Goal: Information Seeking & Learning: Learn about a topic

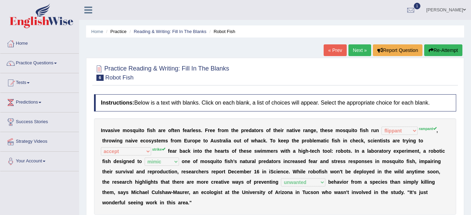
select select "flippant"
select select "accept"
select select "mimic"
select select "unwanted"
click at [22, 41] on link "Home" at bounding box center [39, 42] width 79 height 17
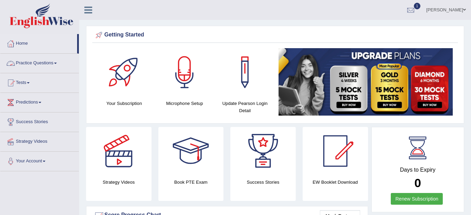
click at [27, 63] on link "Practice Questions" at bounding box center [39, 62] width 79 height 17
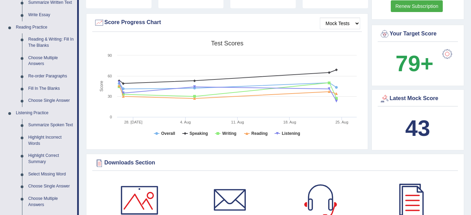
scroll to position [193, 0]
click at [36, 141] on link "Highlight Incorrect Words" at bounding box center [51, 140] width 52 height 18
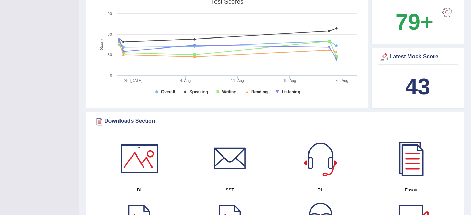
scroll to position [284, 0]
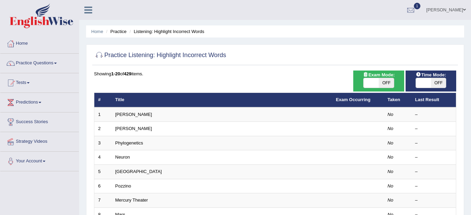
click at [33, 66] on link "Practice Questions" at bounding box center [39, 62] width 79 height 17
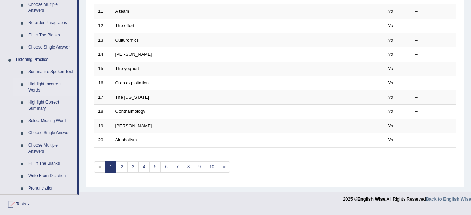
scroll to position [247, 0]
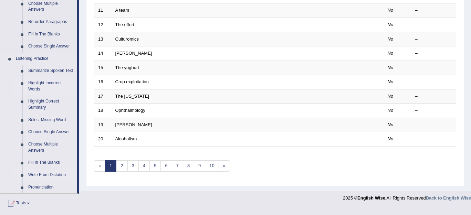
click at [37, 171] on link "Write From Dictation" at bounding box center [51, 175] width 52 height 12
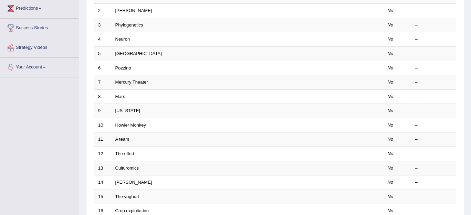
scroll to position [101, 0]
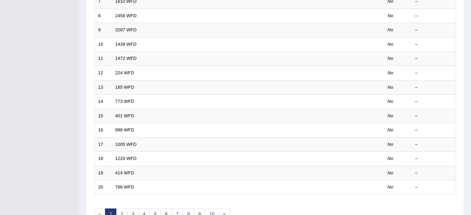
scroll to position [238, 0]
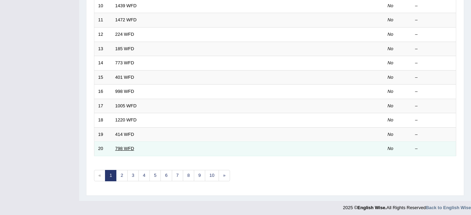
click at [126, 148] on link "798 WFD" at bounding box center [124, 148] width 19 height 5
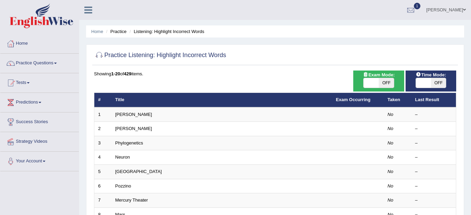
click at [34, 69] on link "Practice Questions" at bounding box center [39, 62] width 79 height 17
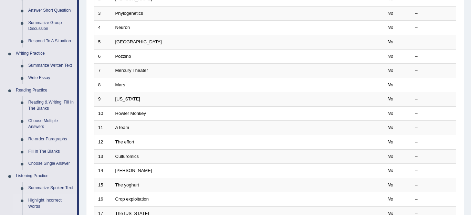
scroll to position [134, 0]
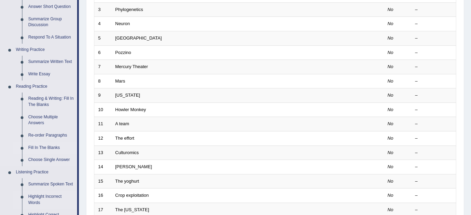
click at [38, 152] on link "Fill In The Blanks" at bounding box center [51, 148] width 52 height 12
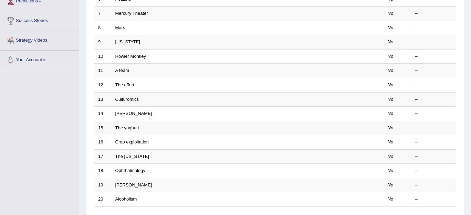
scroll to position [231, 0]
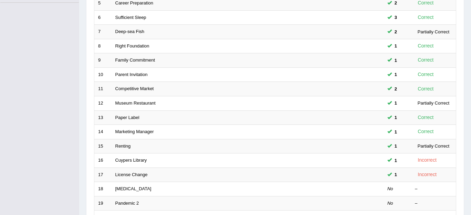
scroll to position [238, 0]
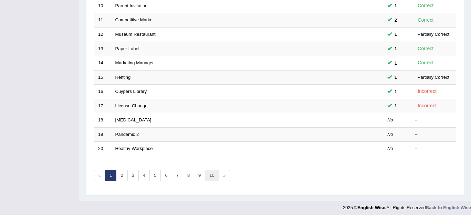
click at [209, 174] on link "10" at bounding box center [212, 175] width 14 height 11
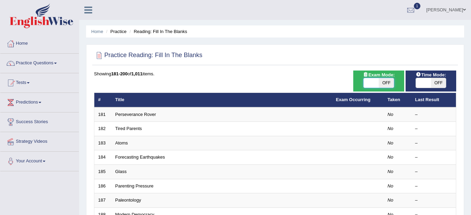
click at [369, 82] on span at bounding box center [371, 83] width 15 height 10
checkbox input "true"
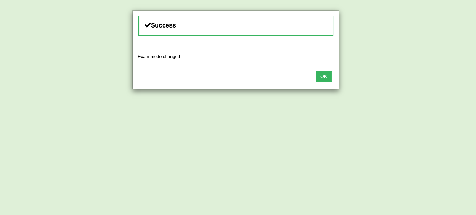
click at [322, 75] on button "OK" at bounding box center [324, 77] width 16 height 12
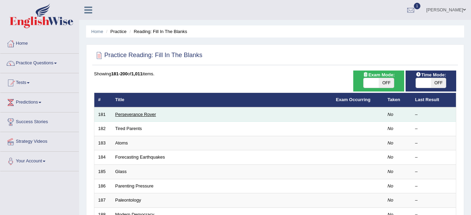
click at [132, 114] on link "Perseverance Rover" at bounding box center [135, 114] width 41 height 5
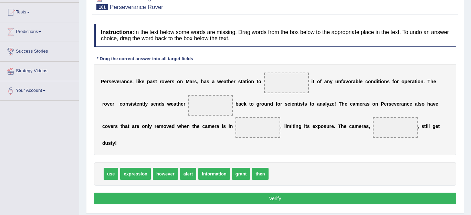
scroll to position [71, 0]
drag, startPoint x: 112, startPoint y: 175, endPoint x: 285, endPoint y: 86, distance: 194.3
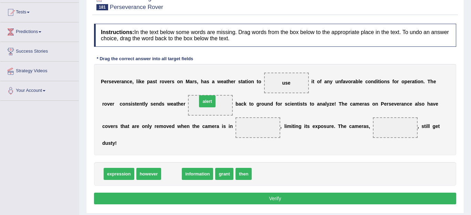
drag, startPoint x: 173, startPoint y: 175, endPoint x: 209, endPoint y: 103, distance: 80.7
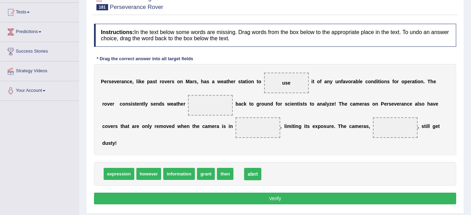
drag, startPoint x: 209, startPoint y: 103, endPoint x: 251, endPoint y: 172, distance: 80.9
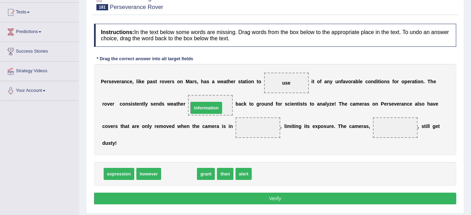
drag, startPoint x: 186, startPoint y: 174, endPoint x: 213, endPoint y: 108, distance: 71.5
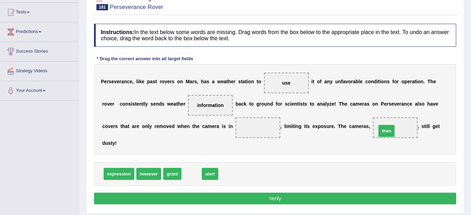
drag, startPoint x: 187, startPoint y: 172, endPoint x: 383, endPoint y: 128, distance: 200.2
drag, startPoint x: 191, startPoint y: 174, endPoint x: 260, endPoint y: 136, distance: 78.6
click at [261, 195] on button "Verify" at bounding box center [275, 199] width 362 height 12
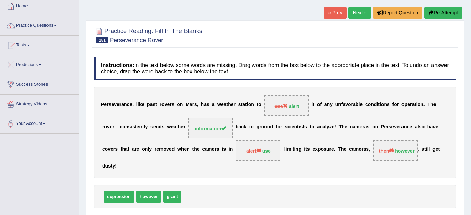
scroll to position [35, 0]
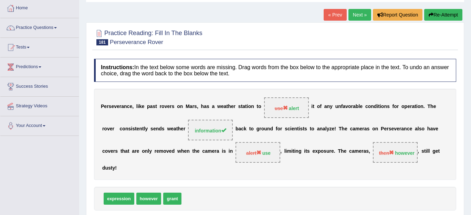
click at [350, 16] on link "Next »" at bounding box center [360, 15] width 23 height 12
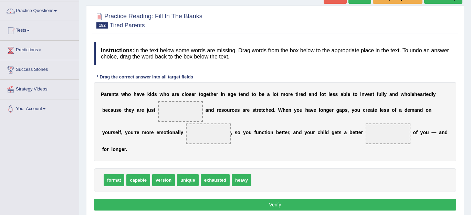
scroll to position [68, 0]
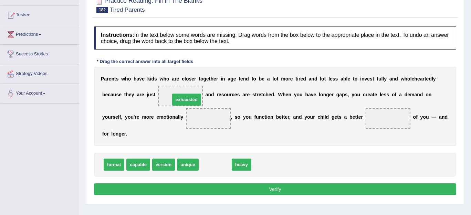
drag, startPoint x: 210, startPoint y: 167, endPoint x: 182, endPoint y: 102, distance: 71.1
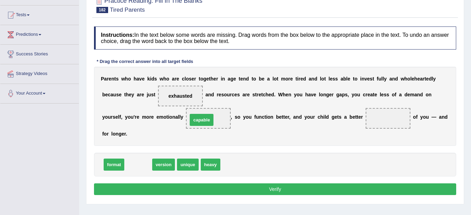
drag, startPoint x: 140, startPoint y: 163, endPoint x: 203, endPoint y: 118, distance: 77.6
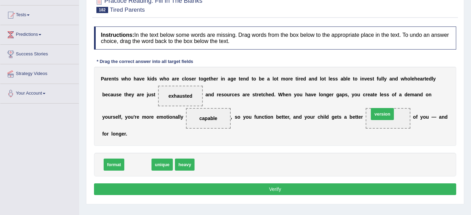
drag, startPoint x: 138, startPoint y: 166, endPoint x: 382, endPoint y: 115, distance: 249.7
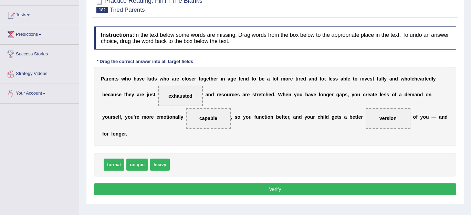
click at [297, 192] on button "Verify" at bounding box center [275, 190] width 362 height 12
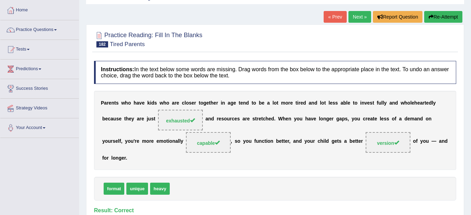
scroll to position [33, 0]
click at [360, 16] on link "Next »" at bounding box center [360, 17] width 23 height 12
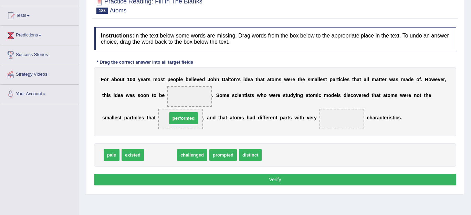
drag, startPoint x: 167, startPoint y: 155, endPoint x: 189, endPoint y: 118, distance: 42.8
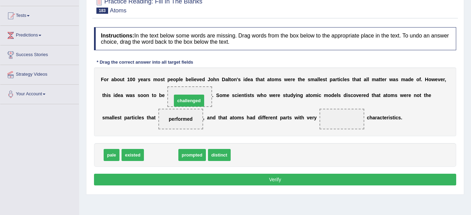
drag, startPoint x: 161, startPoint y: 153, endPoint x: 188, endPoint y: 99, distance: 61.0
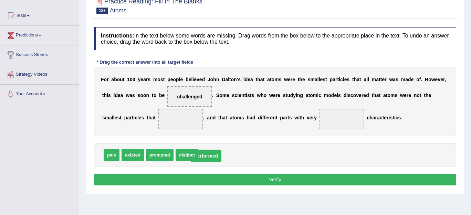
drag, startPoint x: 181, startPoint y: 118, endPoint x: 207, endPoint y: 155, distance: 44.8
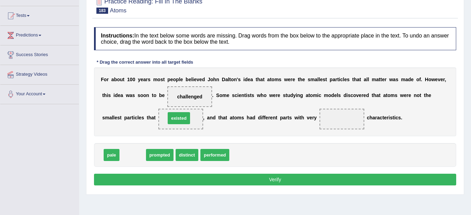
drag, startPoint x: 130, startPoint y: 157, endPoint x: 176, endPoint y: 120, distance: 59.1
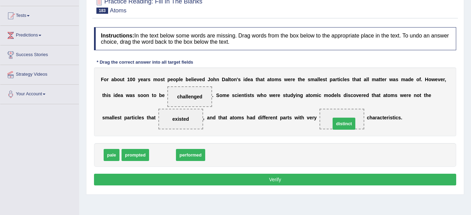
drag, startPoint x: 164, startPoint y: 153, endPoint x: 346, endPoint y: 122, distance: 184.2
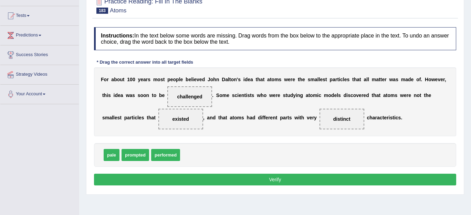
click at [267, 180] on button "Verify" at bounding box center [275, 180] width 362 height 12
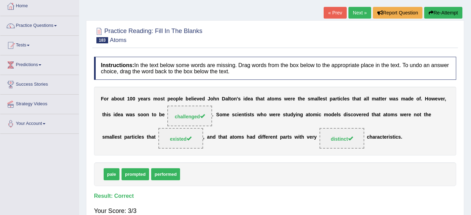
scroll to position [37, 0]
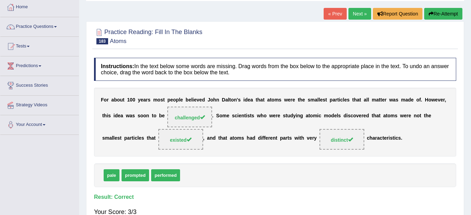
click at [355, 15] on link "Next »" at bounding box center [360, 14] width 23 height 12
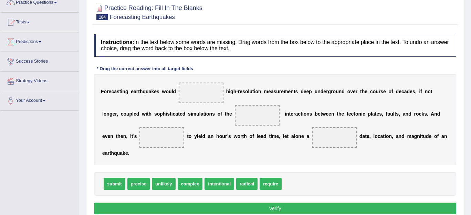
scroll to position [61, 0]
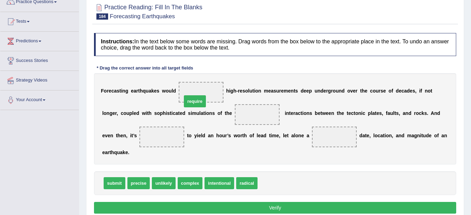
drag, startPoint x: 270, startPoint y: 183, endPoint x: 195, endPoint y: 101, distance: 111.6
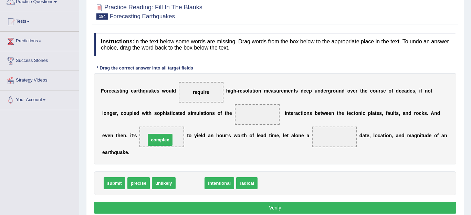
drag, startPoint x: 194, startPoint y: 185, endPoint x: 164, endPoint y: 142, distance: 52.7
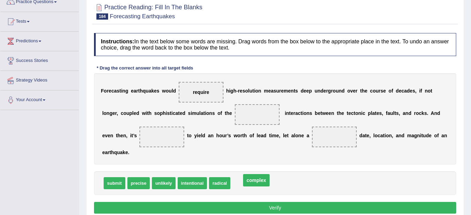
drag, startPoint x: 164, startPoint y: 138, endPoint x: 258, endPoint y: 182, distance: 103.9
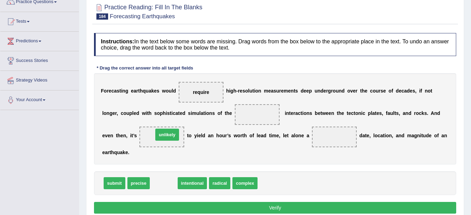
drag, startPoint x: 164, startPoint y: 185, endPoint x: 168, endPoint y: 136, distance: 48.7
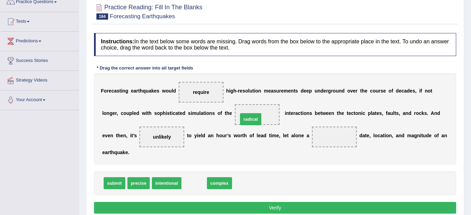
drag, startPoint x: 192, startPoint y: 183, endPoint x: 248, endPoint y: 118, distance: 85.9
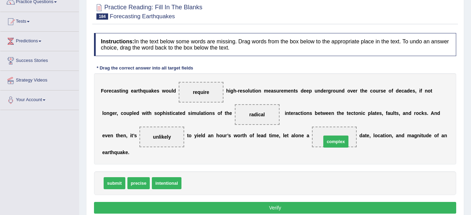
drag, startPoint x: 200, startPoint y: 183, endPoint x: 340, endPoint y: 141, distance: 145.9
click at [303, 205] on button "Verify" at bounding box center [275, 208] width 362 height 12
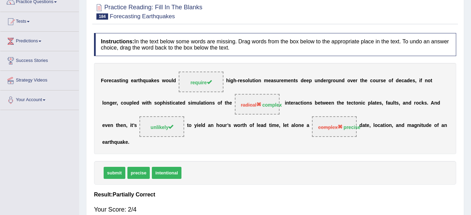
scroll to position [0, 0]
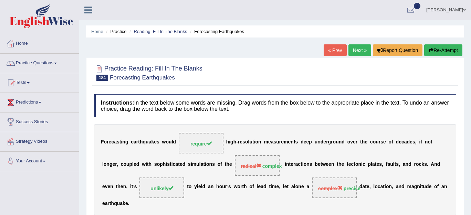
click at [355, 49] on link "Next »" at bounding box center [360, 50] width 23 height 12
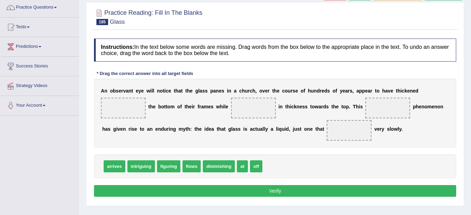
scroll to position [56, 0]
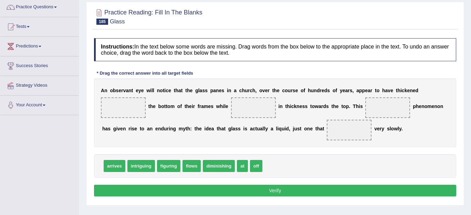
click at [355, 49] on h4 "Instructions: In the text below some words are missing. Drag words from the box…" at bounding box center [275, 49] width 362 height 23
drag, startPoint x: 241, startPoint y: 166, endPoint x: 115, endPoint y: 105, distance: 139.6
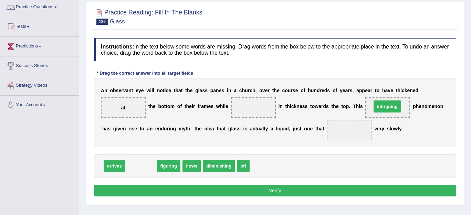
drag, startPoint x: 138, startPoint y: 164, endPoint x: 384, endPoint y: 105, distance: 253.3
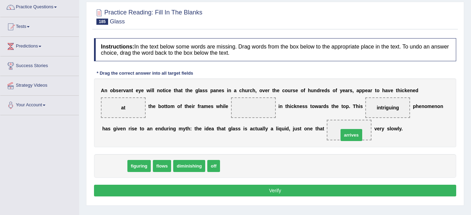
drag, startPoint x: 113, startPoint y: 166, endPoint x: 350, endPoint y: 136, distance: 239.0
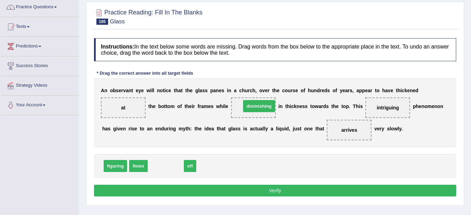
drag, startPoint x: 169, startPoint y: 168, endPoint x: 262, endPoint y: 108, distance: 110.9
click at [258, 188] on button "Verify" at bounding box center [275, 191] width 362 height 12
